Goal: Information Seeking & Learning: Check status

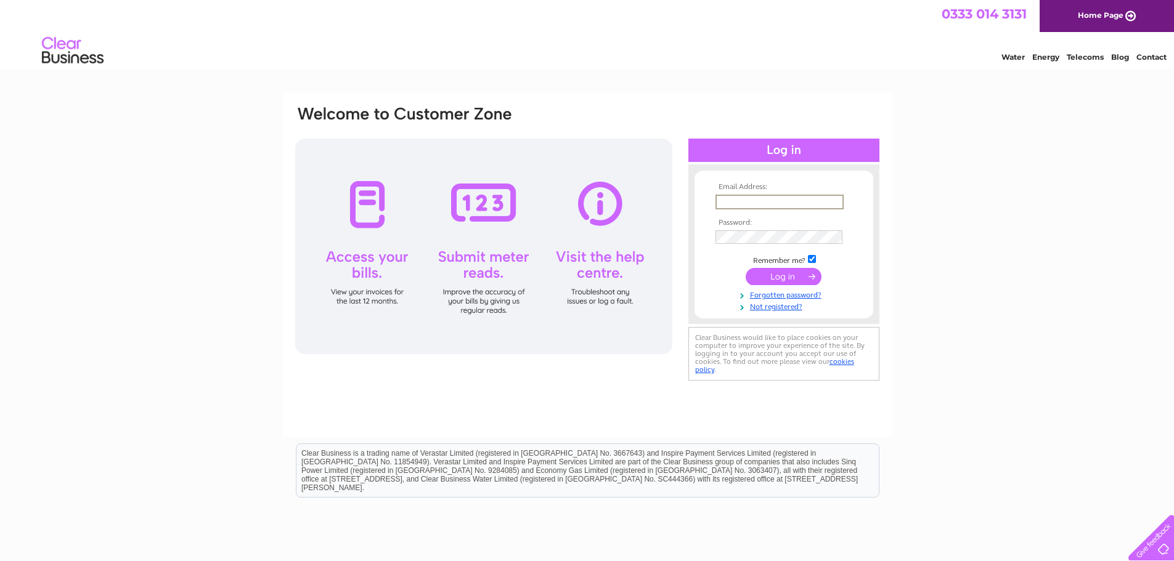
click at [728, 203] on input "text" at bounding box center [780, 202] width 128 height 15
click at [796, 199] on input "Scott.Anderson@Lanarkshire.scot.nhs.uk" at bounding box center [779, 202] width 127 height 14
type input "Scott.Anderson@lanarkshire.scot.nhs.uk"
click at [777, 273] on input "submit" at bounding box center [784, 275] width 76 height 17
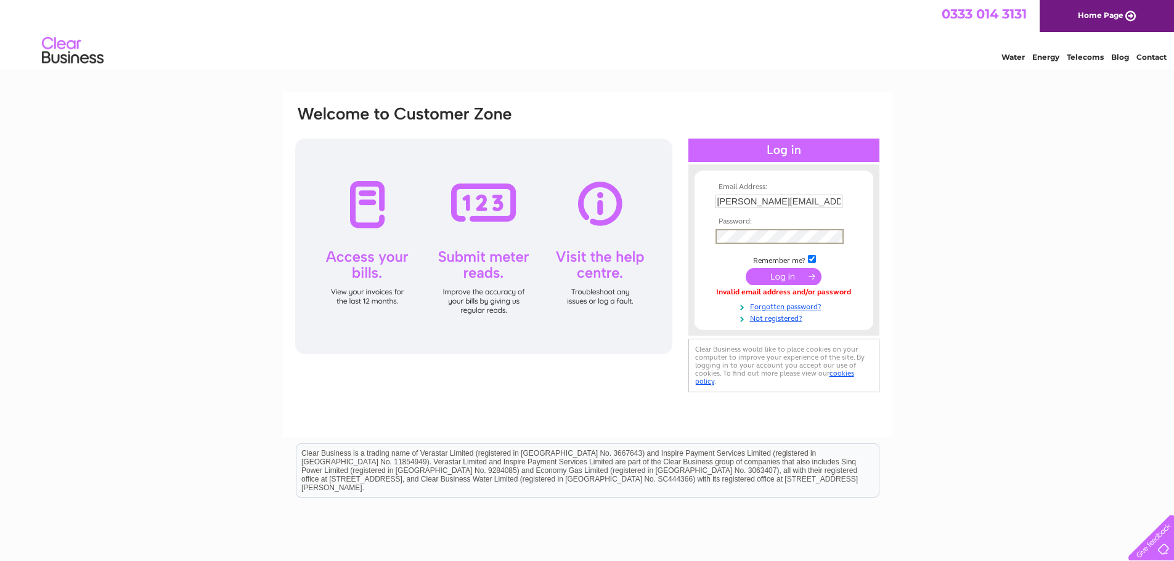
click at [788, 274] on input "submit" at bounding box center [784, 276] width 76 height 17
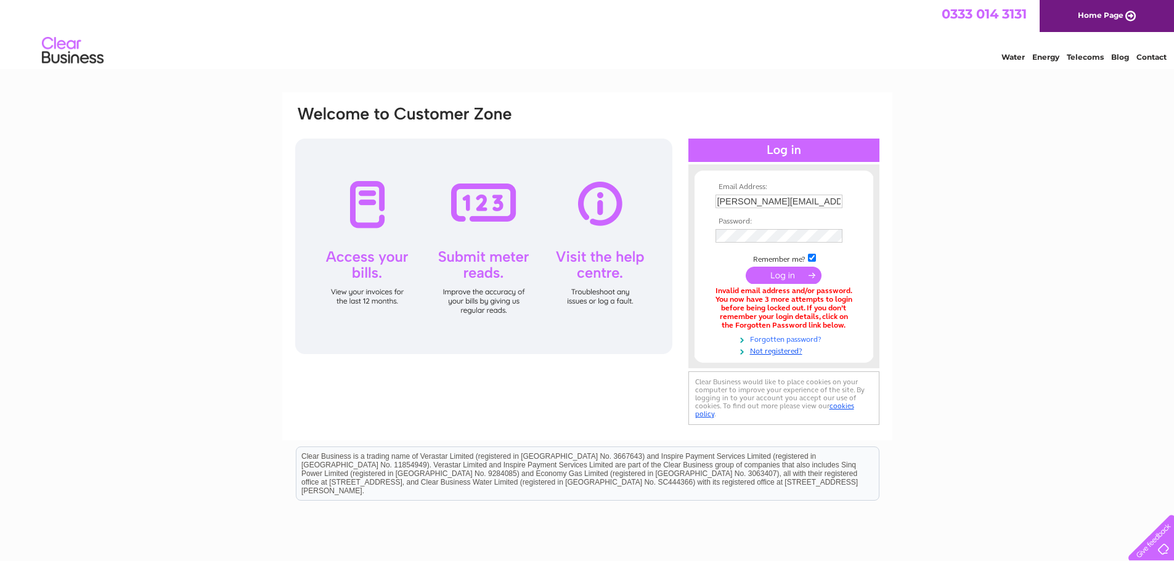
click at [806, 338] on link "Forgotten password?" at bounding box center [786, 339] width 140 height 12
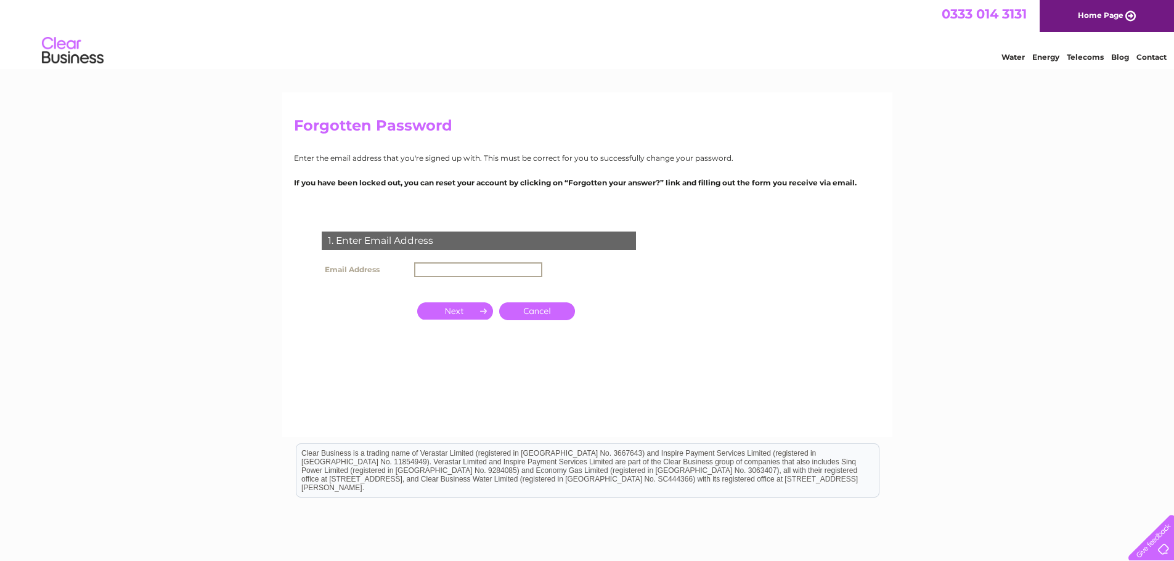
click at [432, 267] on input "text" at bounding box center [478, 270] width 128 height 15
click at [441, 273] on input "text" at bounding box center [478, 270] width 128 height 15
type input "Scott.Anderson@lanarkshire.scot.nhs.uk"
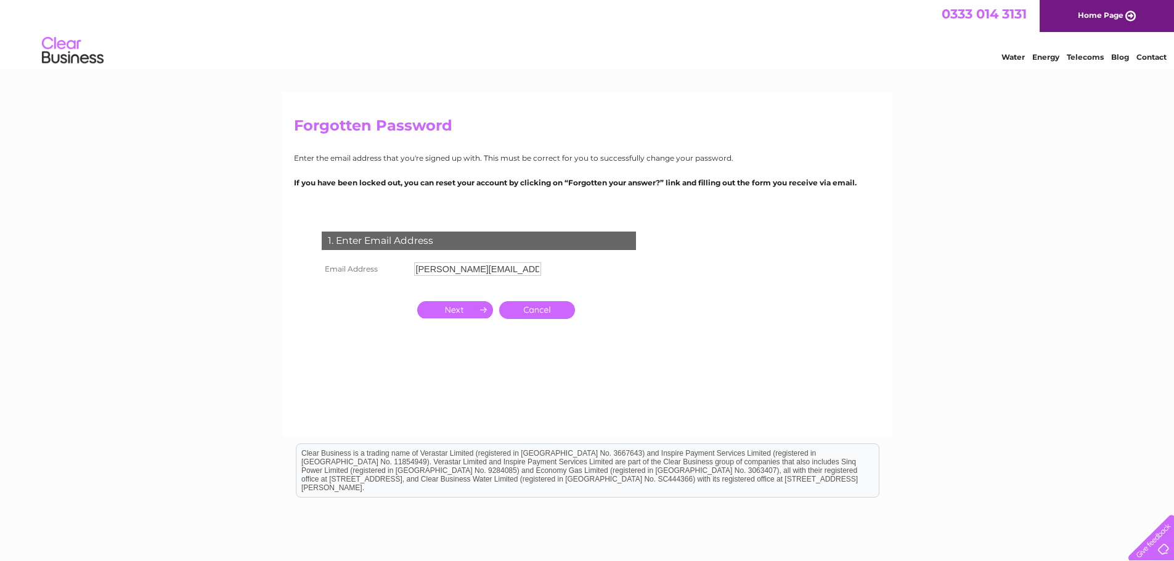
click at [462, 310] on input "button" at bounding box center [455, 309] width 76 height 17
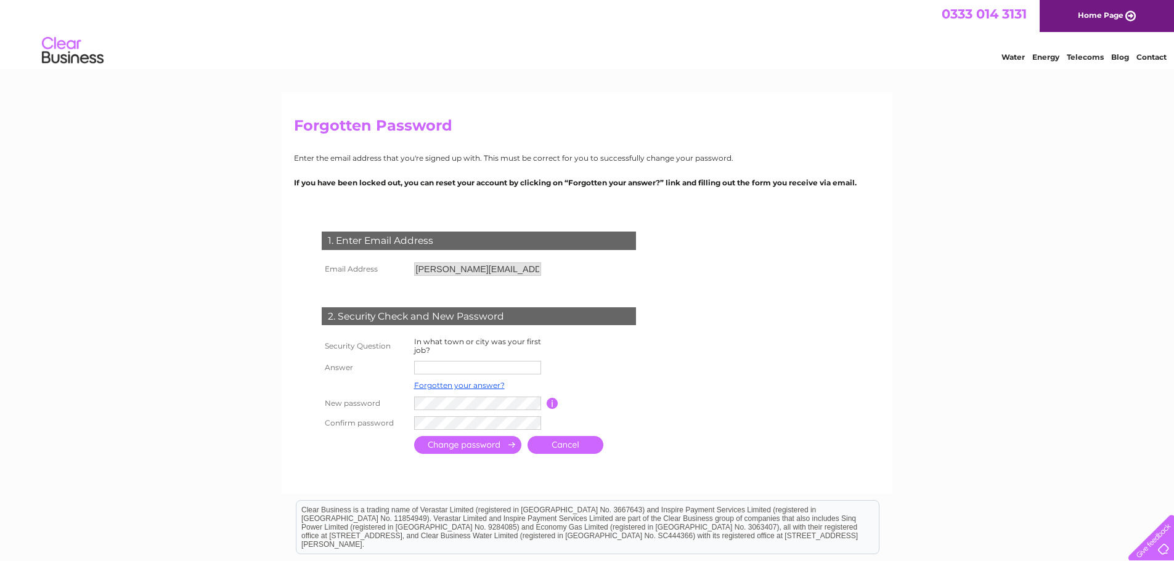
click at [426, 371] on input "text" at bounding box center [477, 368] width 127 height 14
type input "Law"
click at [462, 447] on input "submit" at bounding box center [467, 445] width 107 height 18
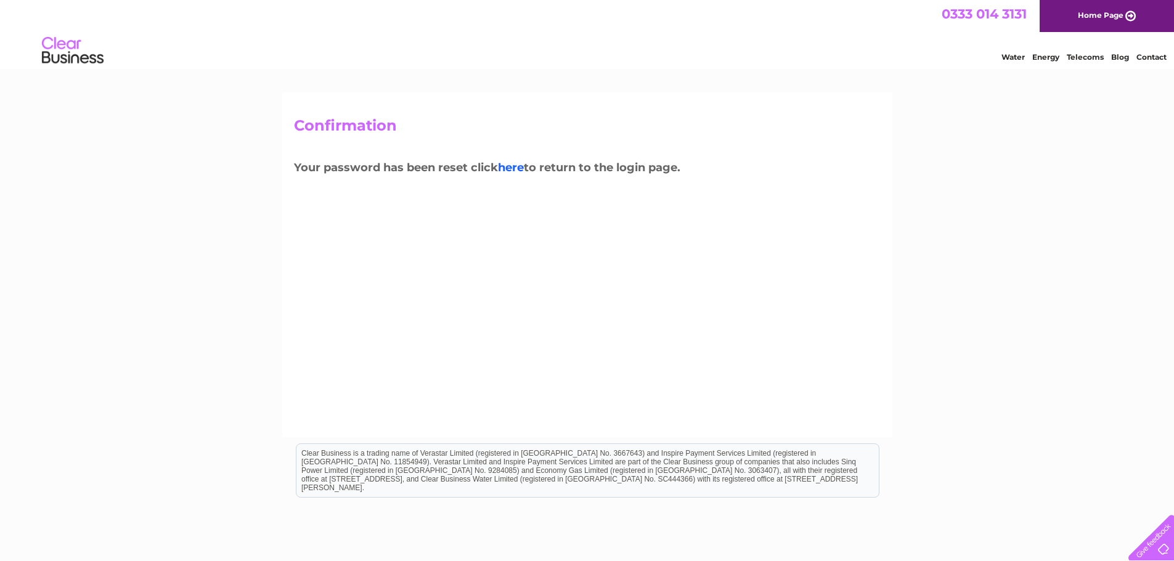
click at [502, 166] on link "here" at bounding box center [511, 168] width 26 height 14
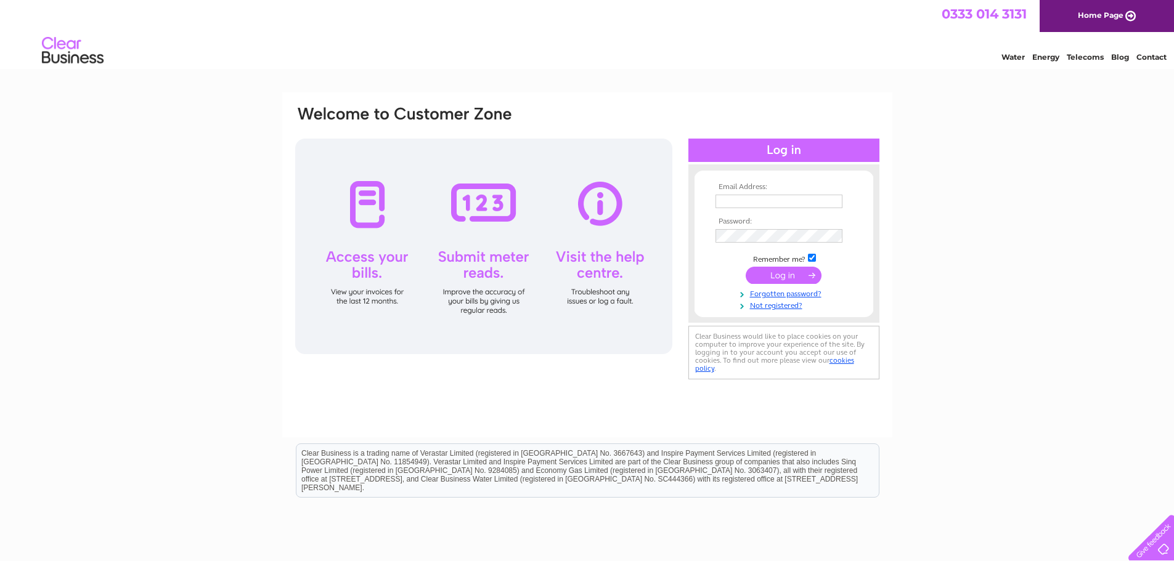
click at [711, 195] on form "Email Address: Password: Remember me?" at bounding box center [784, 247] width 179 height 128
click at [733, 195] on input "text" at bounding box center [780, 202] width 128 height 15
type input "Scott.Anderson@lanarkshire.scot.nhs.uk"
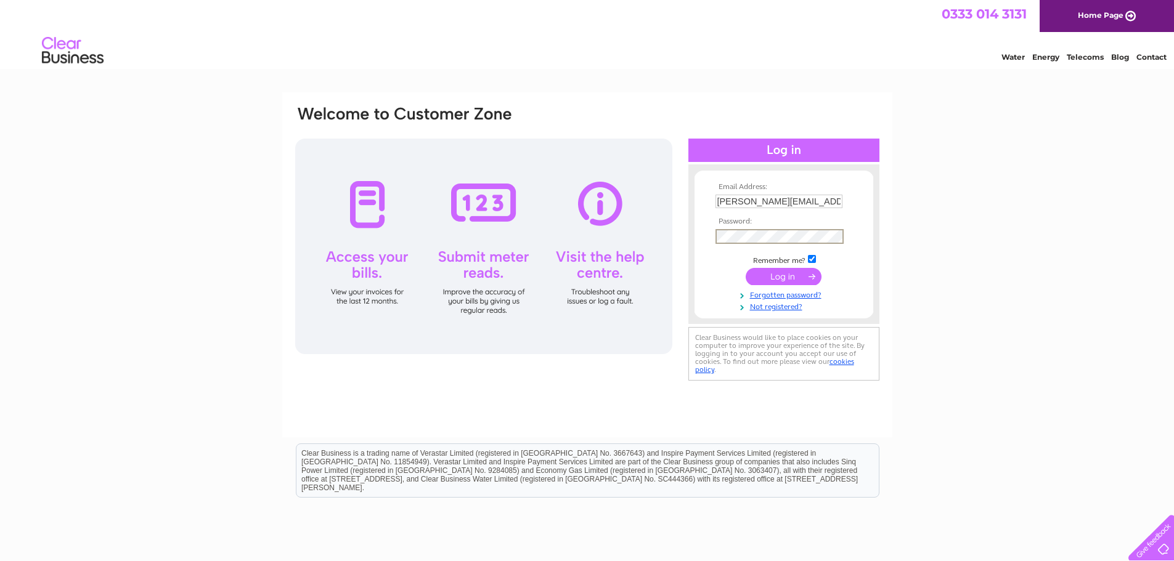
click at [785, 278] on input "submit" at bounding box center [784, 276] width 76 height 17
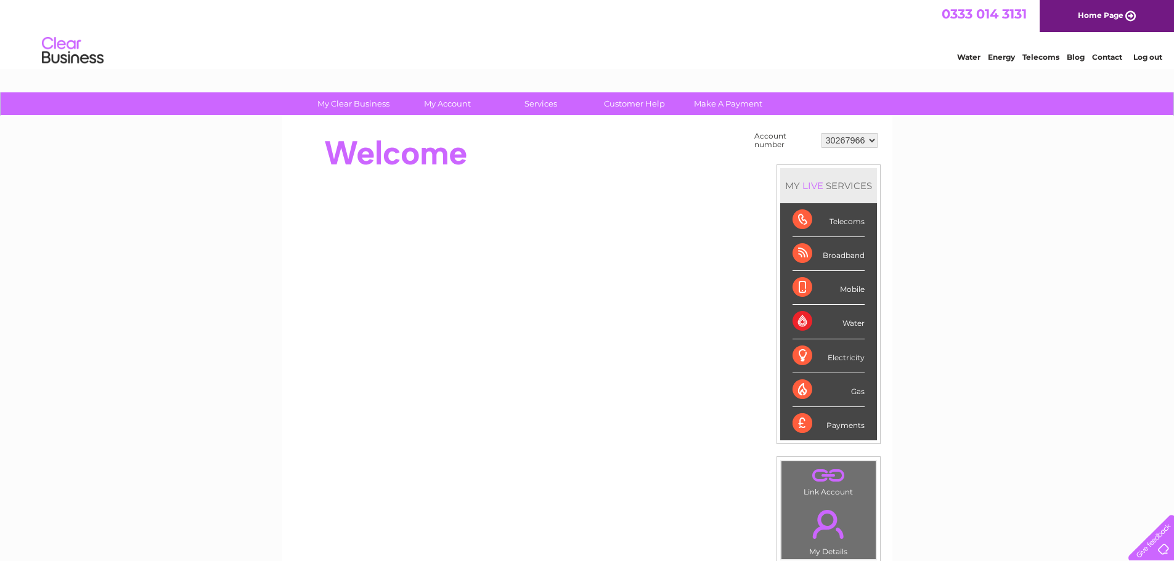
click at [838, 137] on select "30267966" at bounding box center [850, 140] width 56 height 15
drag, startPoint x: 838, startPoint y: 137, endPoint x: 811, endPoint y: 131, distance: 27.8
click at [838, 137] on select "30267966" at bounding box center [850, 140] width 56 height 15
click at [1154, 57] on link "Log out" at bounding box center [1147, 56] width 29 height 9
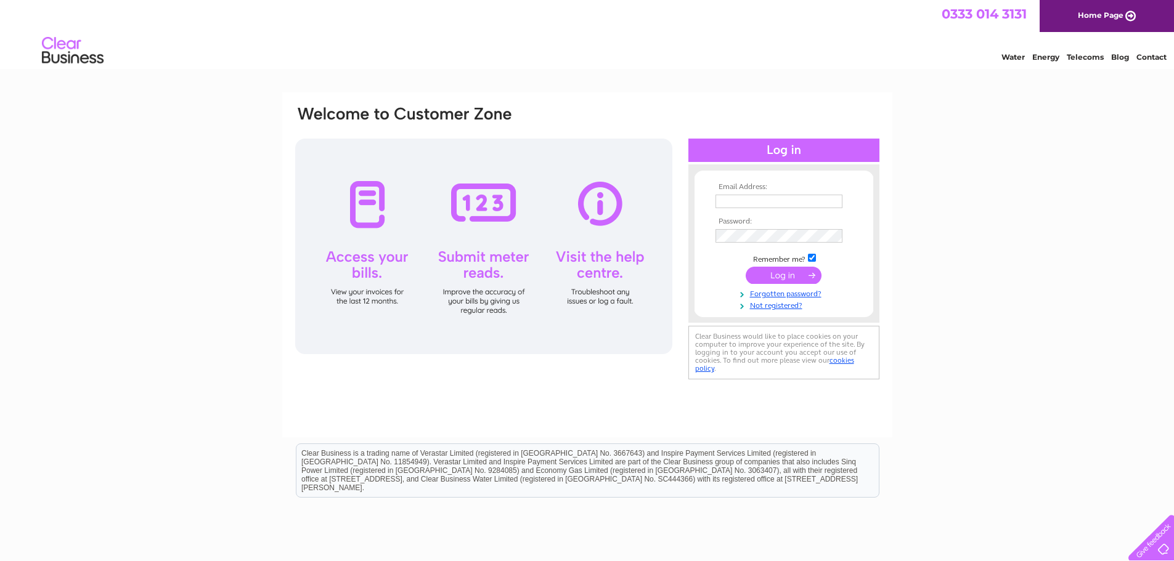
click at [725, 206] on input "text" at bounding box center [779, 202] width 127 height 14
click at [727, 199] on input "text" at bounding box center [780, 202] width 128 height 15
type input "Scott.Anderson@lanarklshire.scot.nhs.uk"
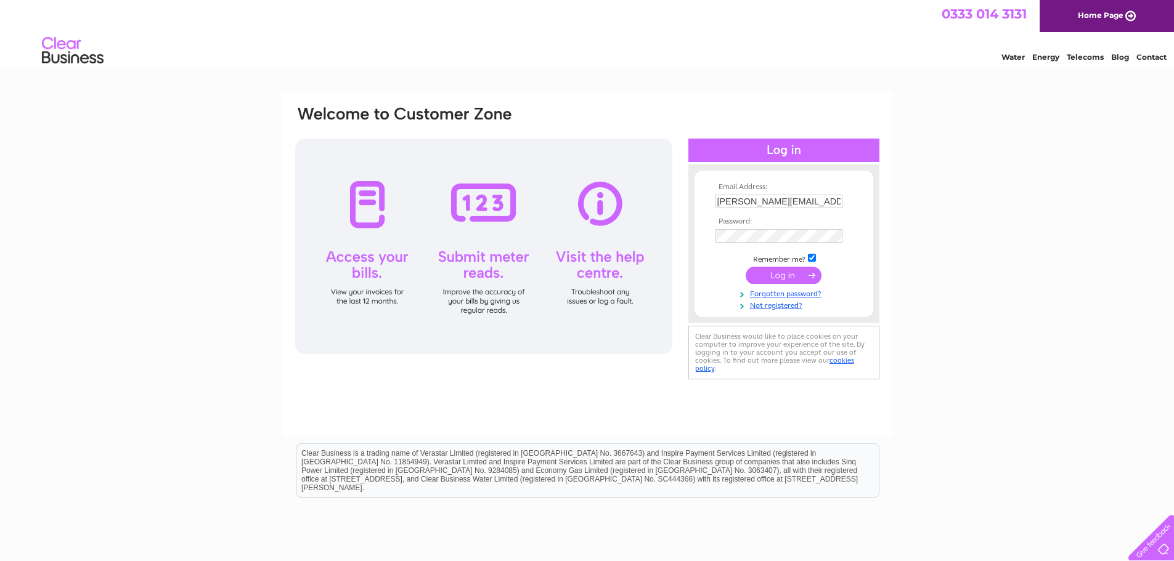
click at [774, 273] on input "submit" at bounding box center [784, 275] width 76 height 17
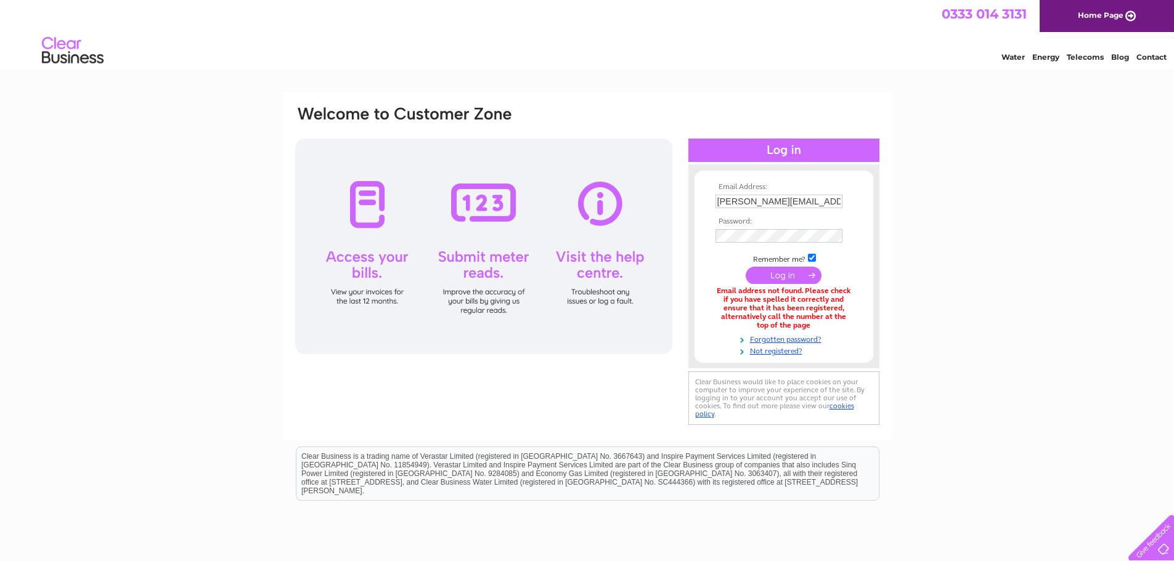
click at [792, 194] on td "[PERSON_NAME][EMAIL_ADDRESS][PERSON_NAME][DOMAIN_NAME][PERSON_NAME]" at bounding box center [783, 202] width 143 height 20
drag, startPoint x: 792, startPoint y: 202, endPoint x: 869, endPoint y: 202, distance: 77.0
click at [869, 202] on form "Email Address: [PERSON_NAME][EMAIL_ADDRESS][PERSON_NAME][DOMAIN_NAME][PERSON_NA…" at bounding box center [784, 270] width 179 height 174
click at [799, 202] on input "[PERSON_NAME][EMAIL_ADDRESS][PERSON_NAME][DOMAIN_NAME][PERSON_NAME]" at bounding box center [780, 202] width 128 height 15
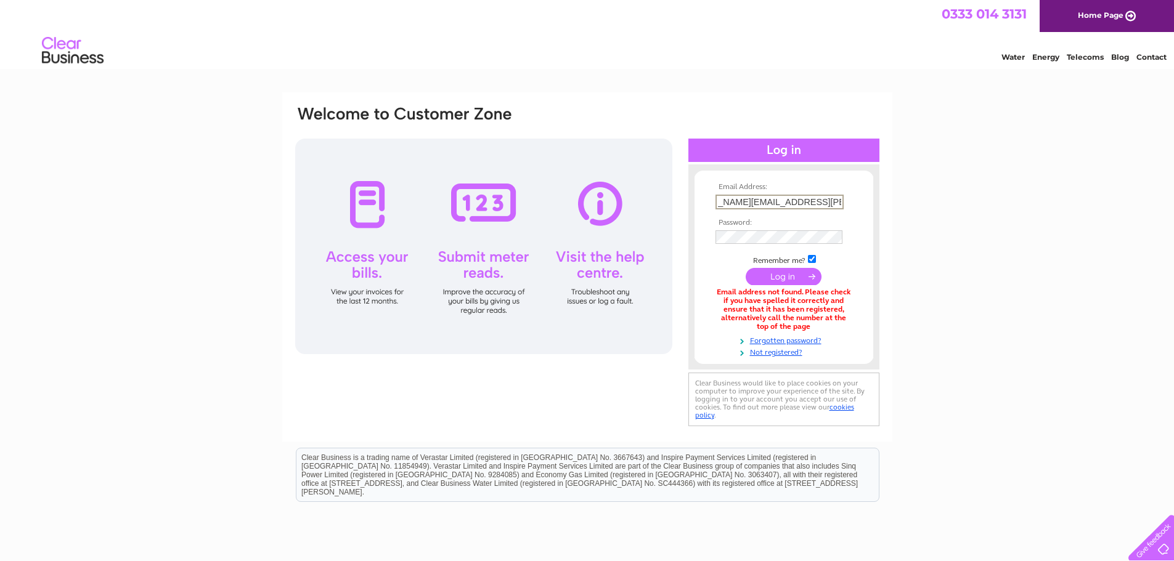
drag, startPoint x: 773, startPoint y: 197, endPoint x: 815, endPoint y: 248, distance: 66.1
click at [775, 197] on input "[PERSON_NAME][EMAIL_ADDRESS][PERSON_NAME][DOMAIN_NAME][PERSON_NAME]" at bounding box center [780, 202] width 128 height 15
type input "[PERSON_NAME][EMAIL_ADDRESS][PERSON_NAME][DOMAIN_NAME][PERSON_NAME]"
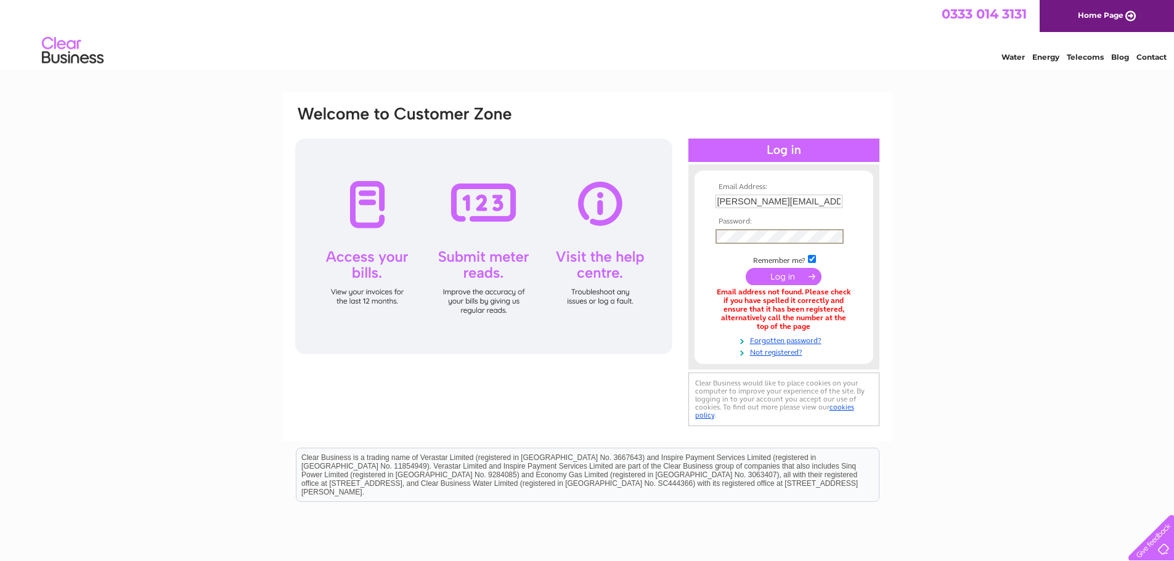
click at [801, 278] on input "submit" at bounding box center [784, 276] width 76 height 17
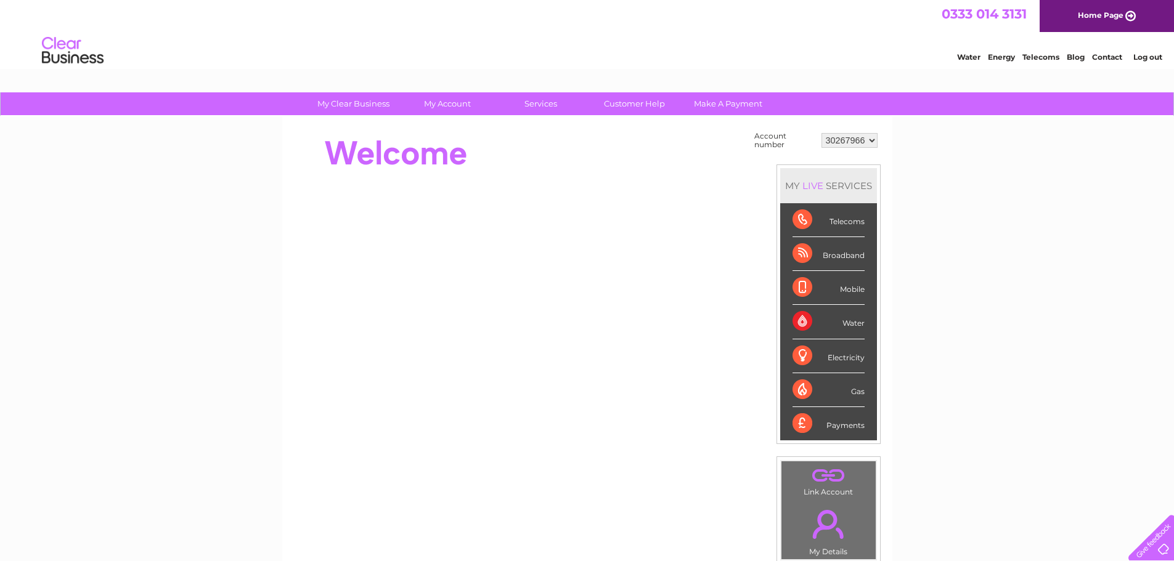
click at [849, 136] on select "30267966" at bounding box center [850, 140] width 56 height 15
click at [860, 136] on select "30267966" at bounding box center [850, 140] width 56 height 15
click at [860, 139] on select "30267966" at bounding box center [850, 140] width 56 height 15
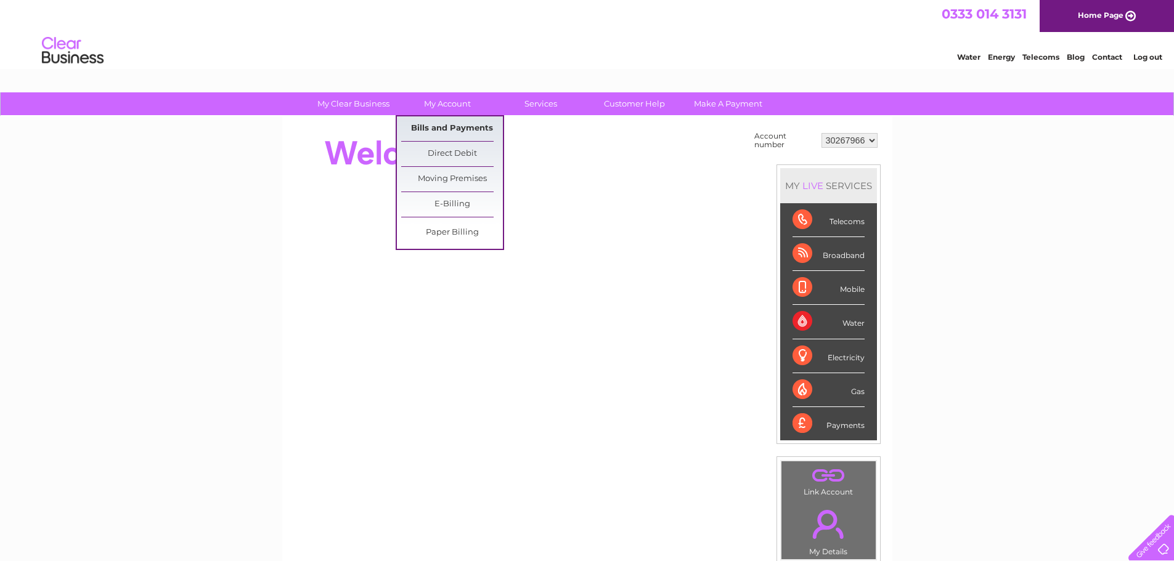
click at [454, 126] on link "Bills and Payments" at bounding box center [452, 128] width 102 height 25
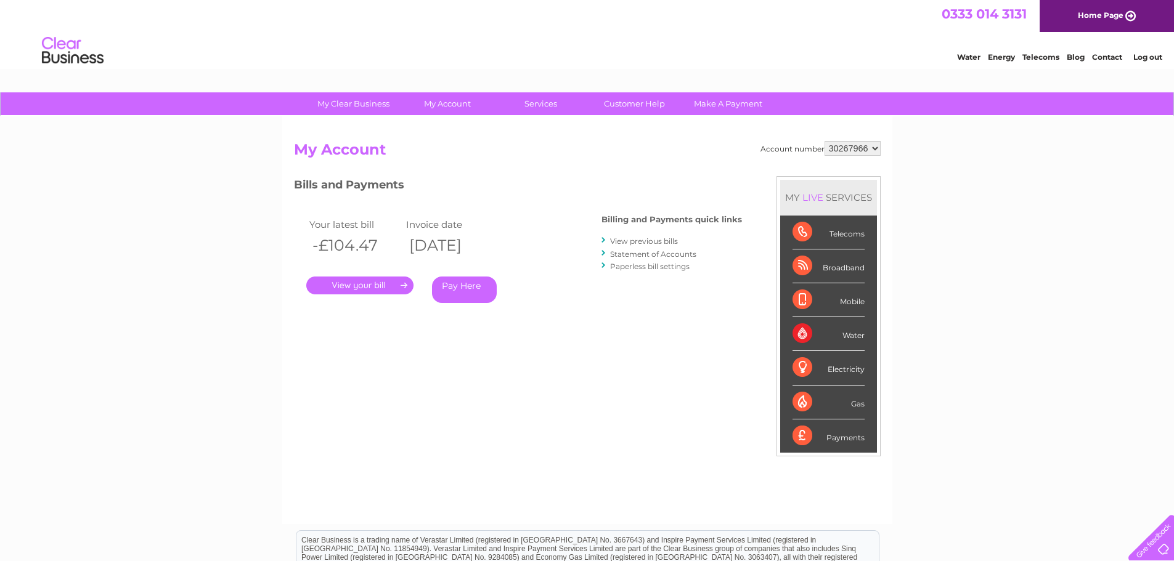
click at [854, 144] on select "30267966" at bounding box center [853, 148] width 56 height 15
click at [653, 240] on link "View previous bills" at bounding box center [644, 241] width 68 height 9
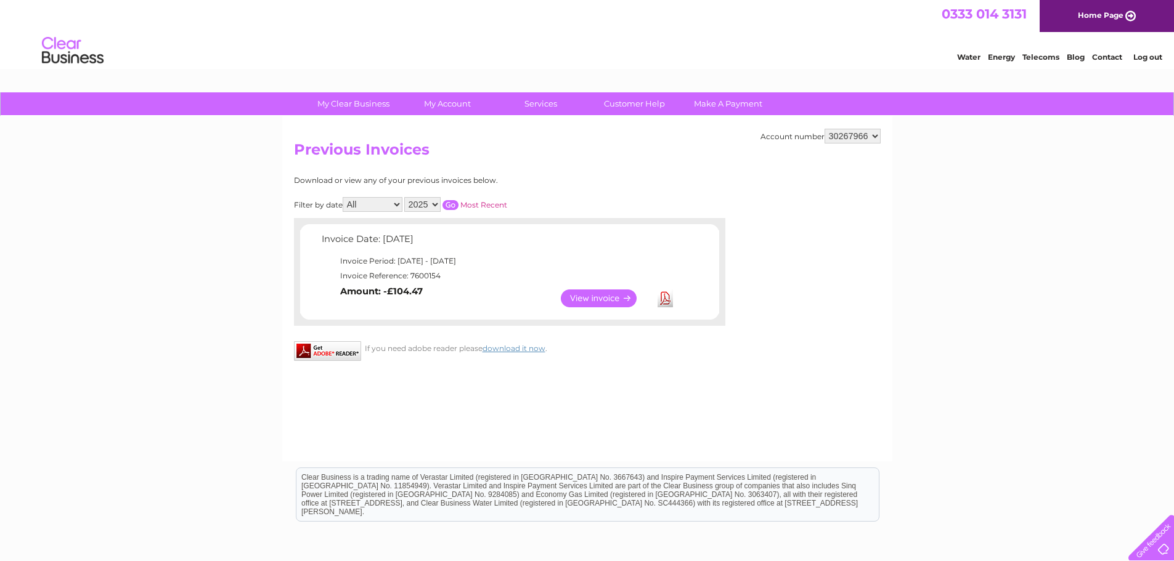
click at [385, 206] on select "All January February March April May June July August September October Novembe…" at bounding box center [373, 204] width 60 height 15
select select "1"
click at [344, 197] on select "All January February March April May June July August September October Novembe…" at bounding box center [373, 204] width 60 height 15
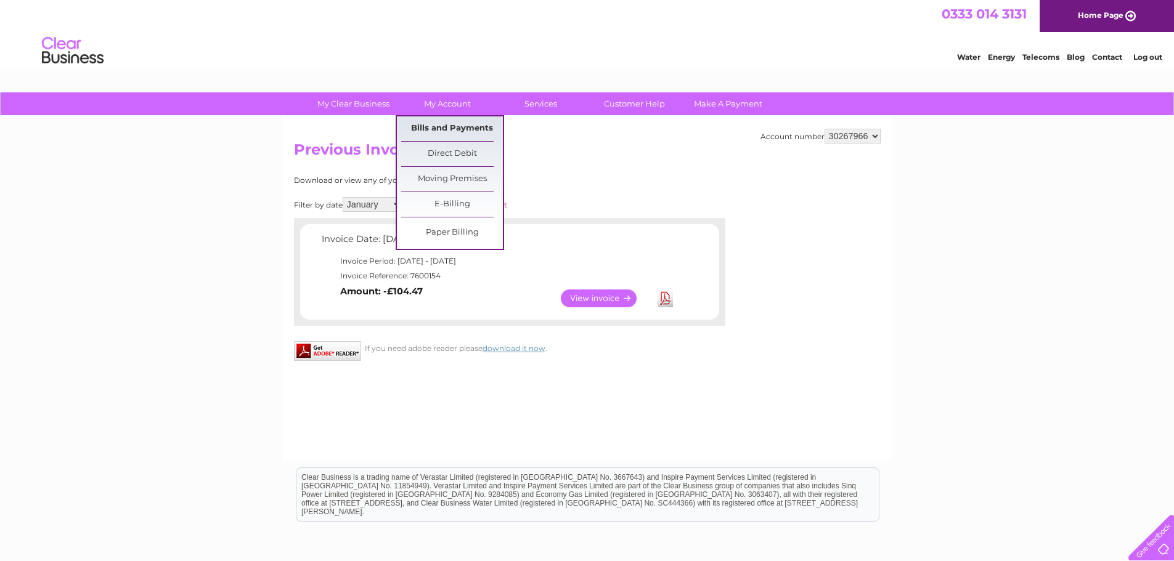
click at [448, 131] on link "Bills and Payments" at bounding box center [452, 128] width 102 height 25
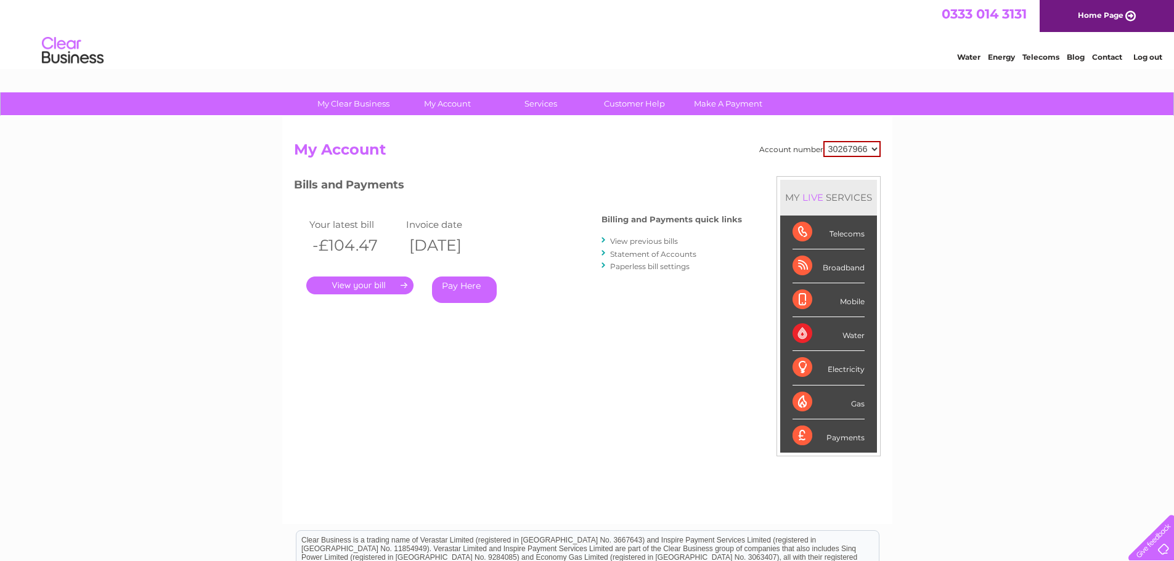
click at [660, 252] on link "Statement of Accounts" at bounding box center [653, 254] width 86 height 9
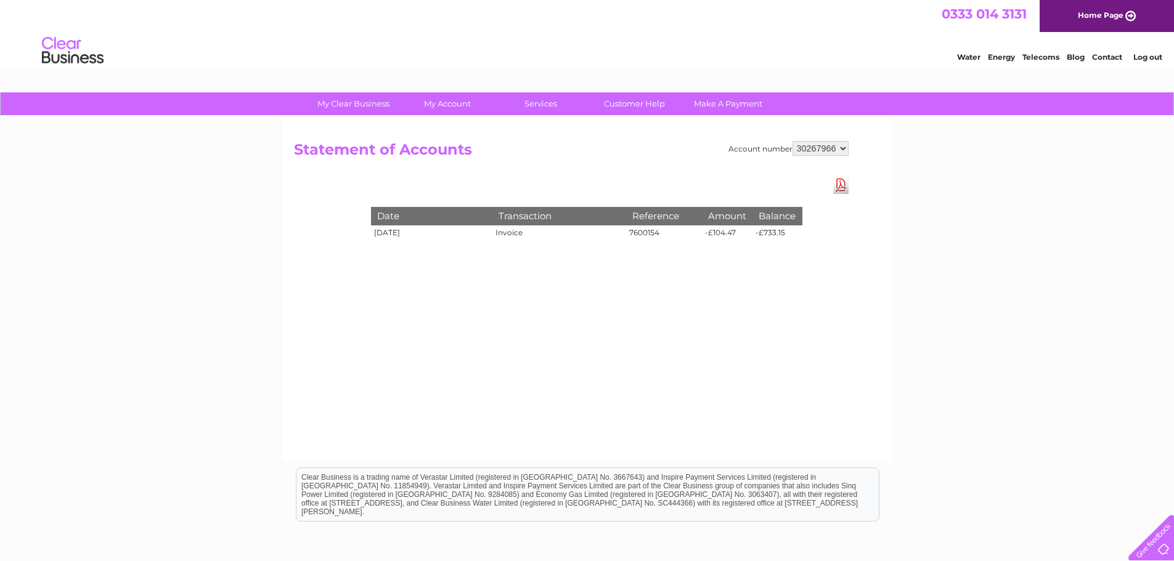
click at [828, 151] on select "30267966" at bounding box center [821, 148] width 56 height 15
click at [836, 150] on select "30267966" at bounding box center [821, 148] width 56 height 15
click at [838, 147] on select "30267966" at bounding box center [821, 148] width 56 height 15
click at [824, 145] on select "30267966" at bounding box center [821, 148] width 56 height 15
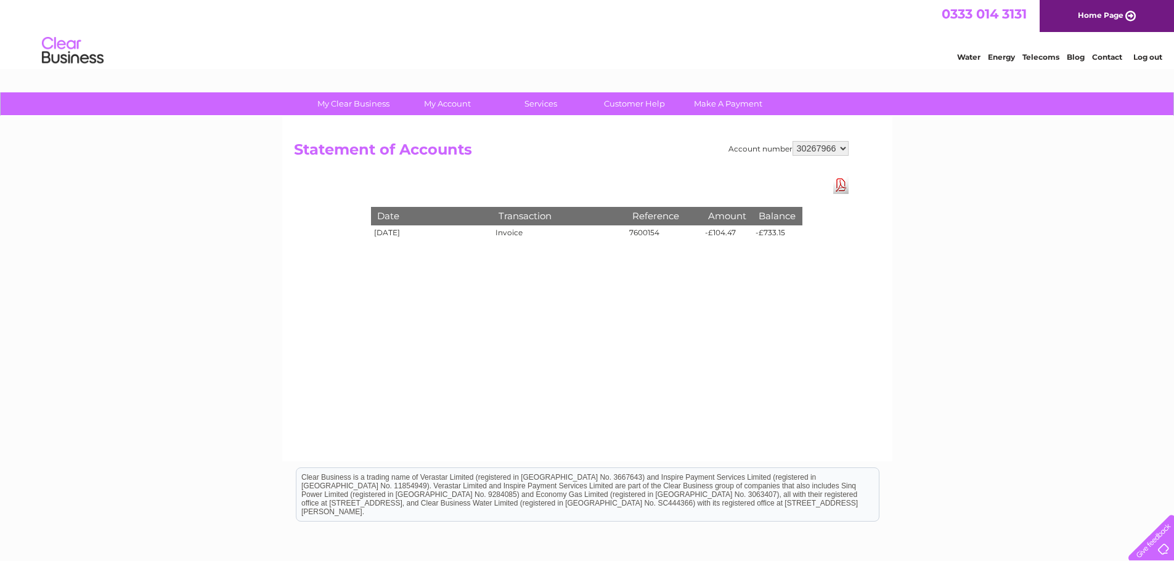
drag, startPoint x: 824, startPoint y: 145, endPoint x: 817, endPoint y: 145, distance: 6.8
click at [824, 145] on select "30267966" at bounding box center [821, 148] width 56 height 15
click at [839, 183] on link "Download Pdf" at bounding box center [840, 185] width 15 height 18
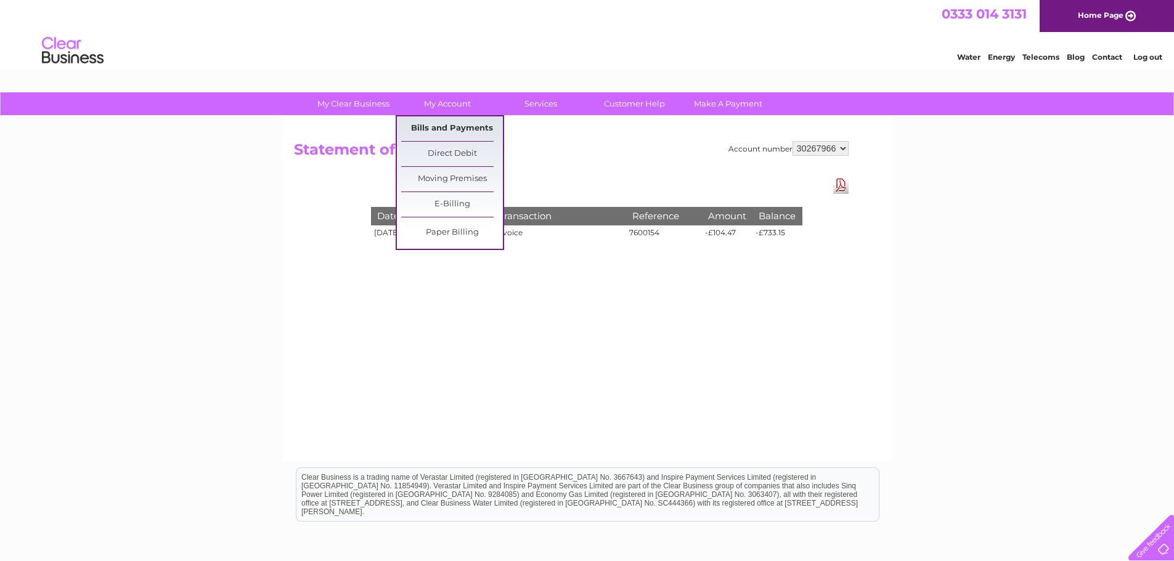
click at [439, 125] on link "Bills and Payments" at bounding box center [452, 128] width 102 height 25
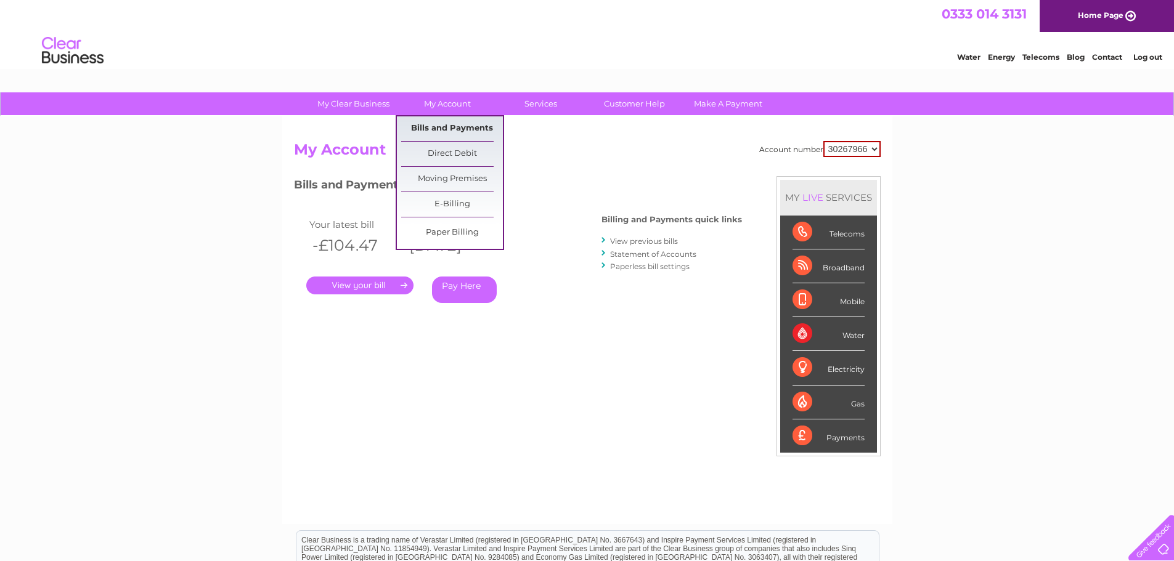
click at [443, 126] on link "Bills and Payments" at bounding box center [452, 128] width 102 height 25
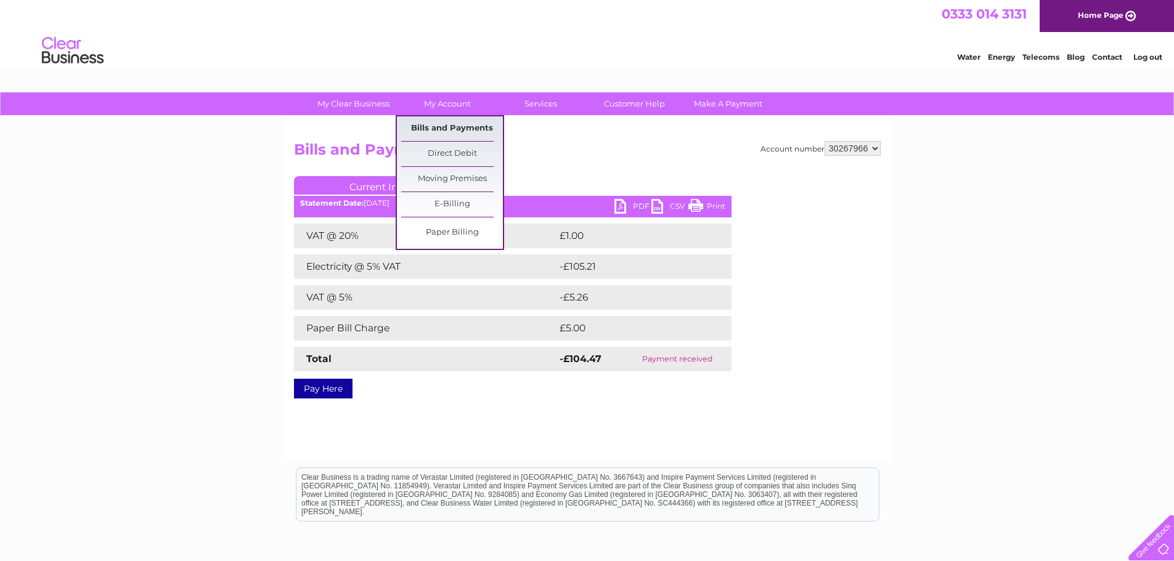
click at [447, 130] on link "Bills and Payments" at bounding box center [452, 128] width 102 height 25
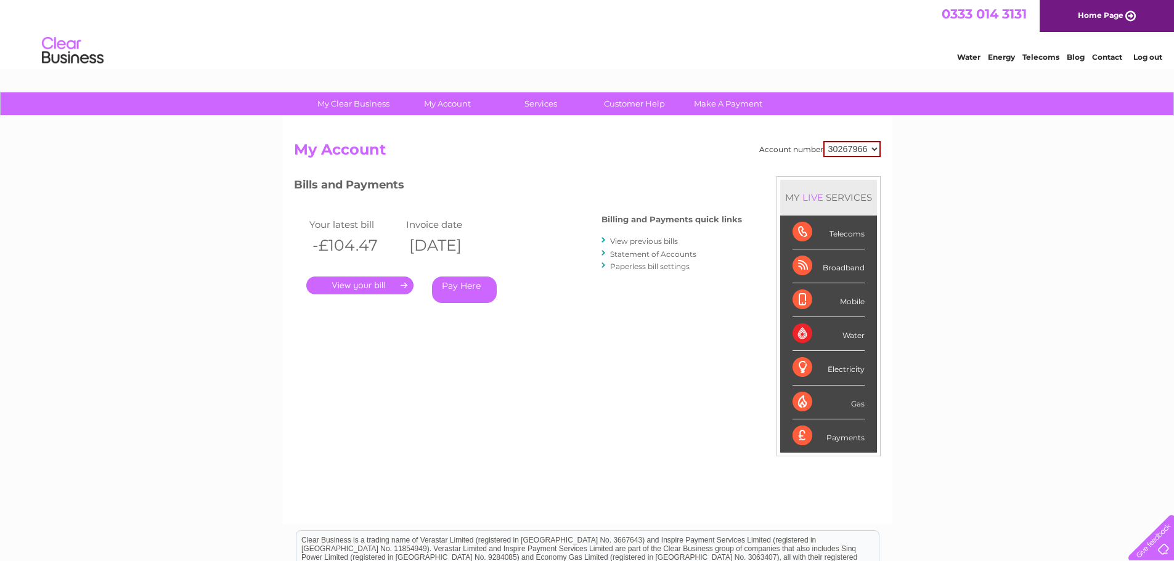
click at [633, 239] on link "View previous bills" at bounding box center [644, 241] width 68 height 9
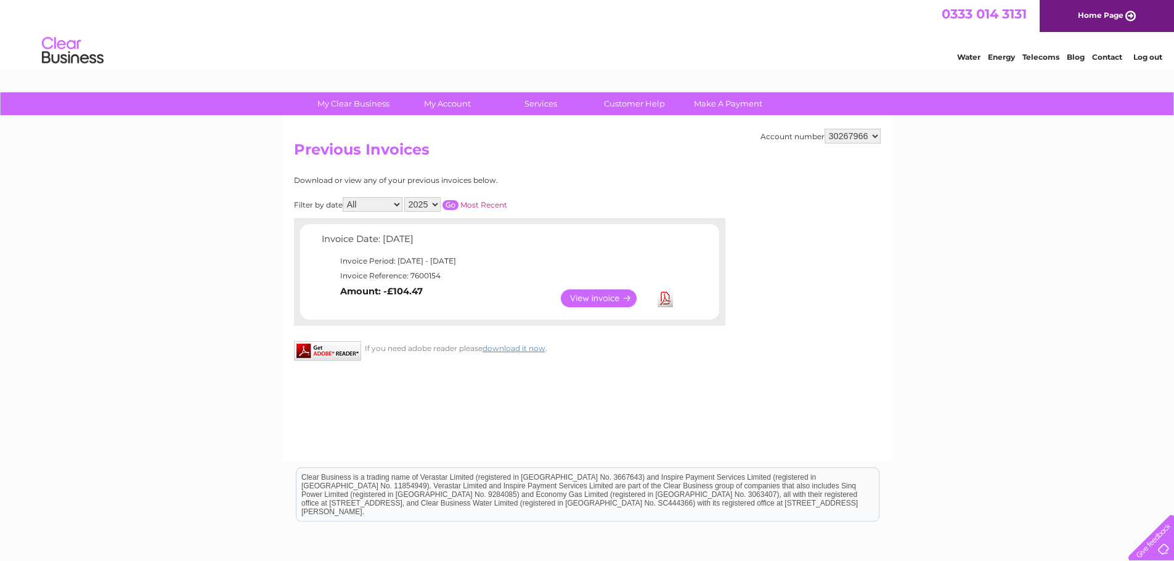
click at [388, 207] on select "All January February March April May June July August September October Novembe…" at bounding box center [373, 204] width 60 height 15
select select "1"
click at [344, 197] on select "All January February March April May June July August September October Novembe…" at bounding box center [373, 204] width 60 height 15
click at [390, 210] on select "All January February March April May June July August September October Novembe…" at bounding box center [373, 204] width 60 height 15
select select
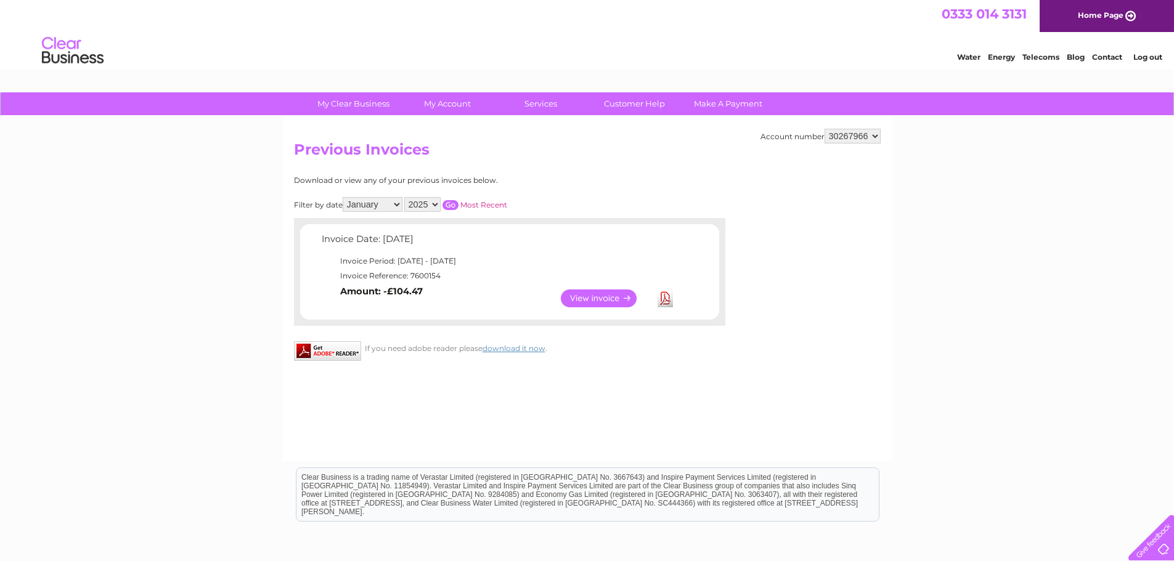
click at [344, 197] on select "All January February March April May June July August September October Novembe…" at bounding box center [373, 204] width 60 height 15
click at [433, 205] on select "2025 2024 2023" at bounding box center [422, 204] width 36 height 15
click at [406, 197] on select "2025 2024 2023" at bounding box center [422, 204] width 36 height 15
click at [450, 204] on input "button" at bounding box center [451, 205] width 16 height 10
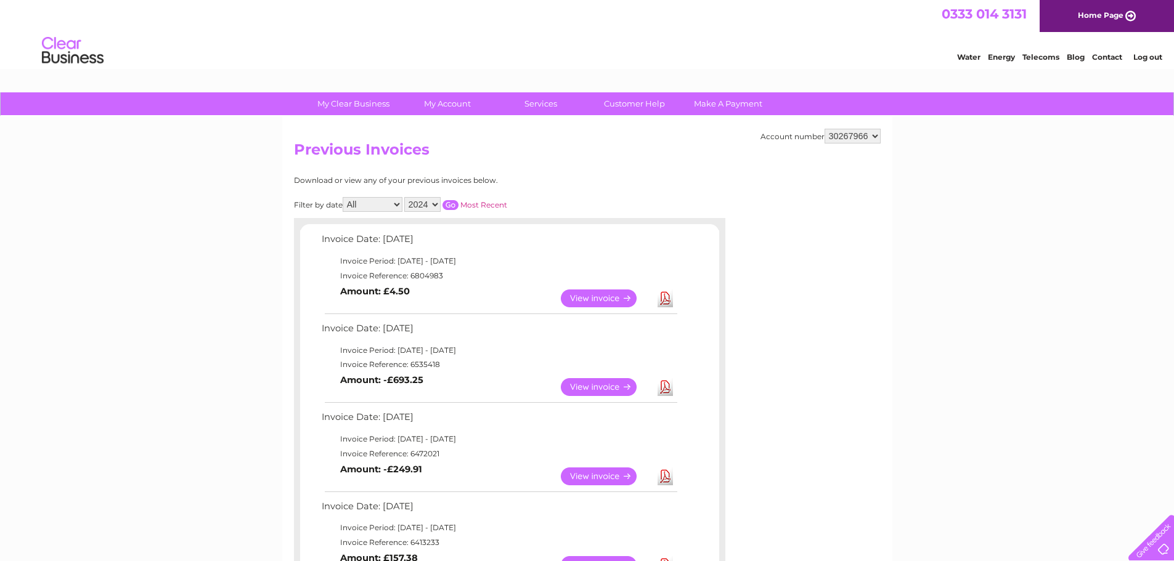
click at [378, 208] on select "All January February March April May June July August September October Novembe…" at bounding box center [373, 204] width 60 height 15
click at [344, 197] on select "All January February March April May June July August September October Novembe…" at bounding box center [373, 204] width 60 height 15
click at [425, 202] on select "2025 2024 2023" at bounding box center [422, 204] width 36 height 15
select select "2025"
click at [406, 197] on select "2025 2024 2023" at bounding box center [422, 204] width 36 height 15
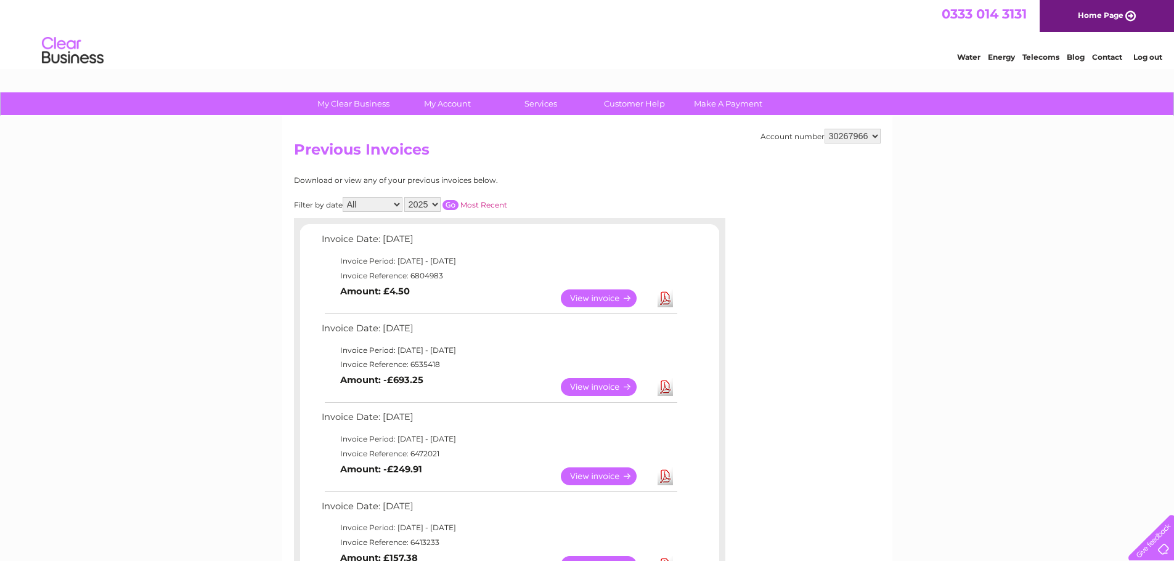
click at [452, 203] on input "button" at bounding box center [451, 205] width 16 height 10
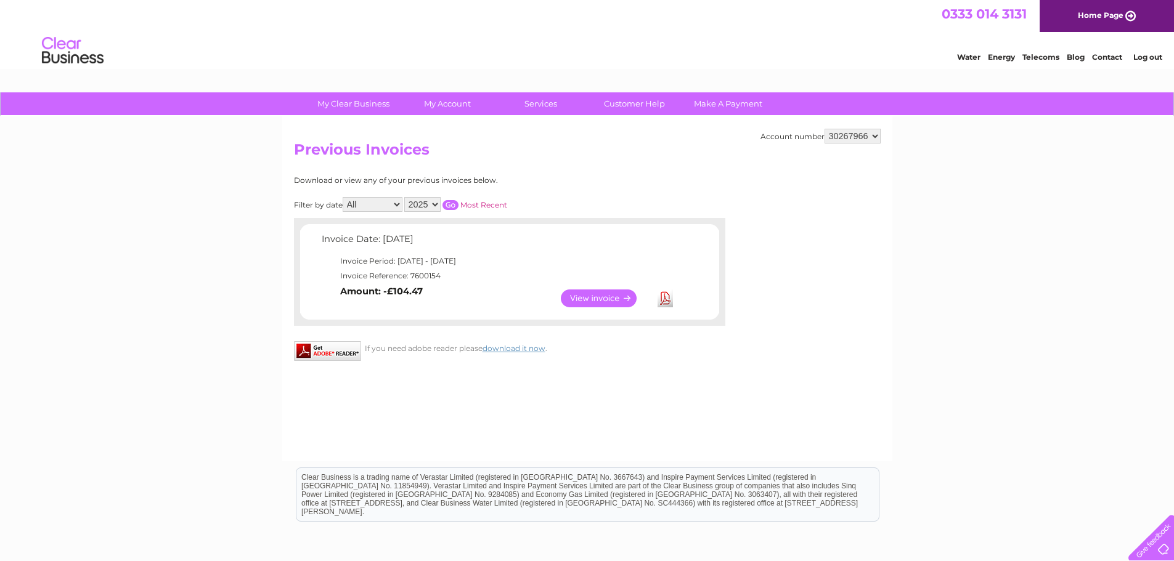
click at [1154, 58] on link "Log out" at bounding box center [1147, 56] width 29 height 9
